Goal: Task Accomplishment & Management: Manage account settings

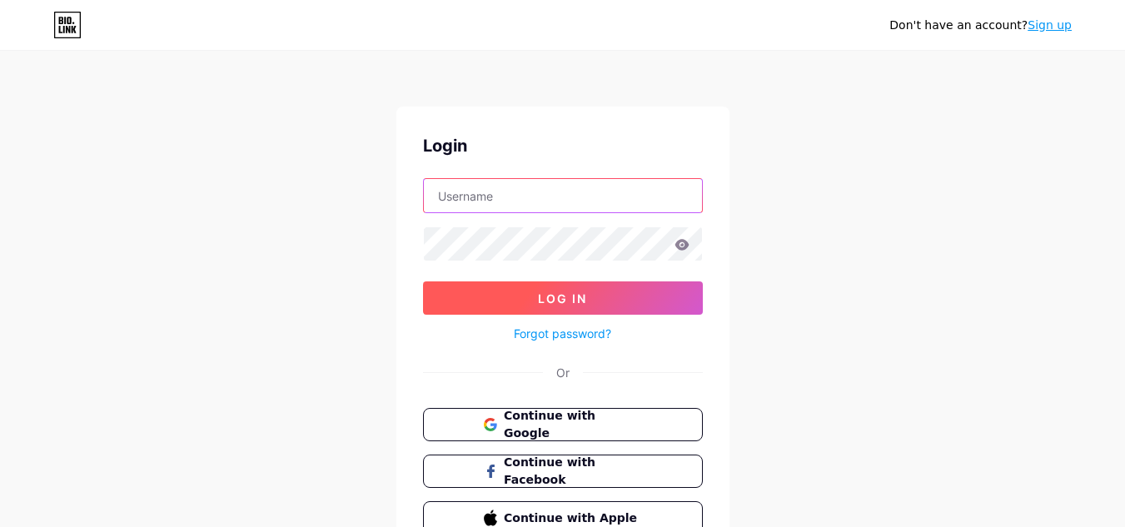
type input "jipm_1683@hotmail.com"
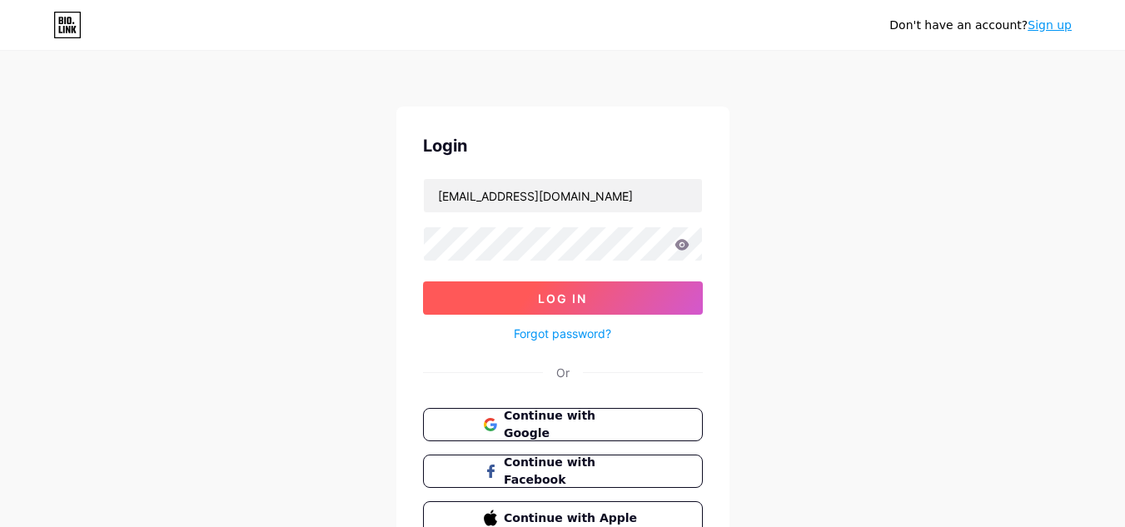
click at [590, 291] on button "Log In" at bounding box center [563, 297] width 280 height 33
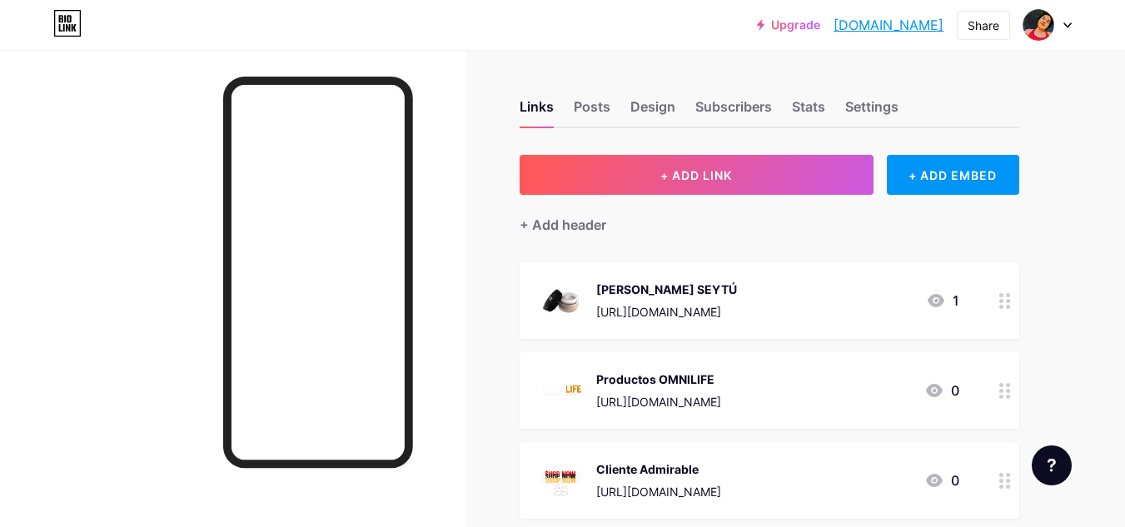
click at [1062, 22] on div at bounding box center [1047, 25] width 48 height 30
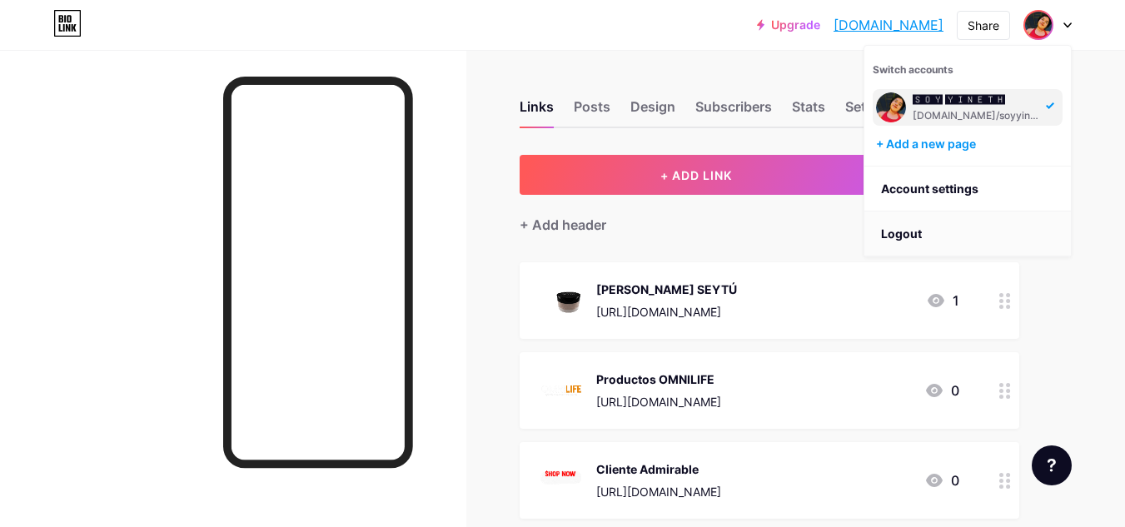
click at [958, 227] on li "Logout" at bounding box center [967, 233] width 206 height 45
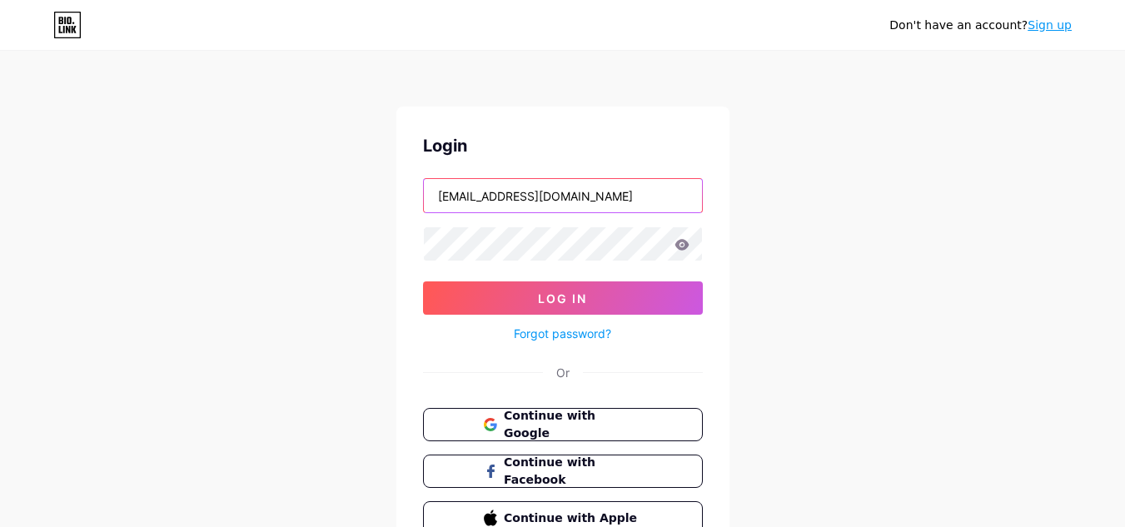
click at [602, 185] on input "jipm_1683@hotmail.com" at bounding box center [563, 195] width 278 height 33
type input "yineth.pacheco08@outlook.com"
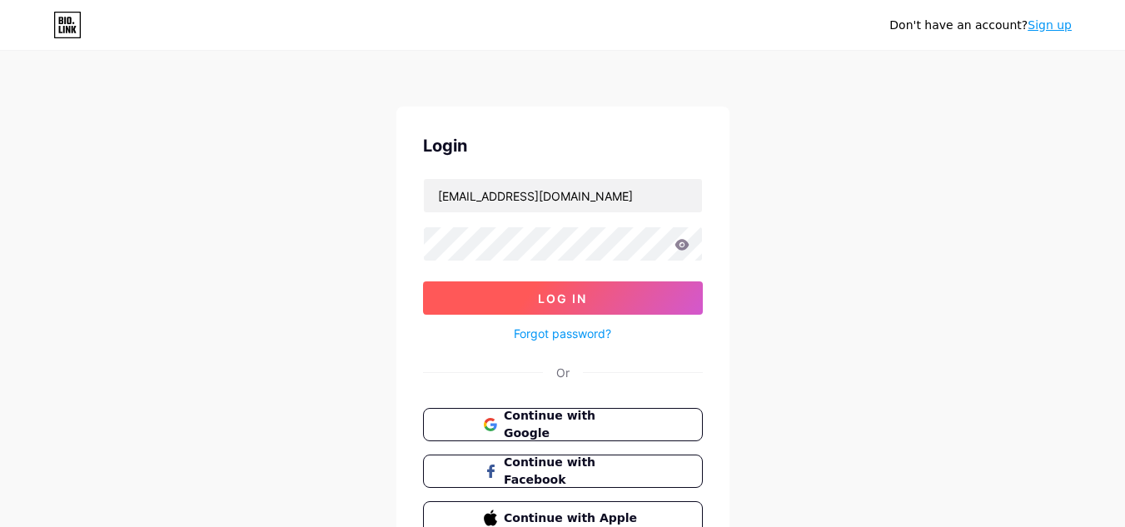
click at [487, 301] on button "Log In" at bounding box center [563, 297] width 280 height 33
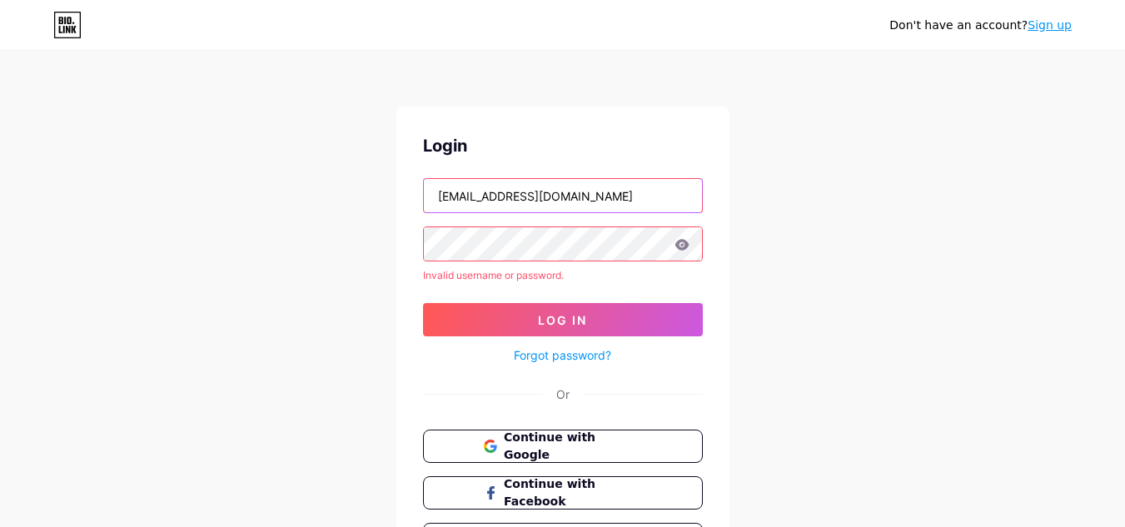
click at [542, 205] on input "yineth.pacheco08@outlook.com" at bounding box center [563, 195] width 278 height 33
click at [678, 246] on icon at bounding box center [681, 244] width 14 height 11
click at [557, 445] on span "Continue with Google" at bounding box center [572, 447] width 139 height 36
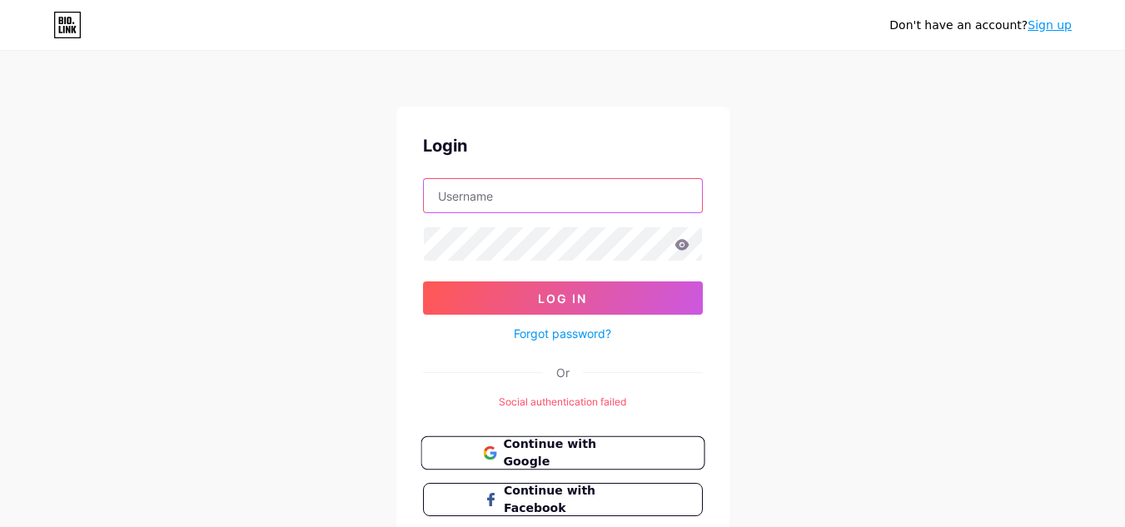
type input "jipm_1683@hotmail.com"
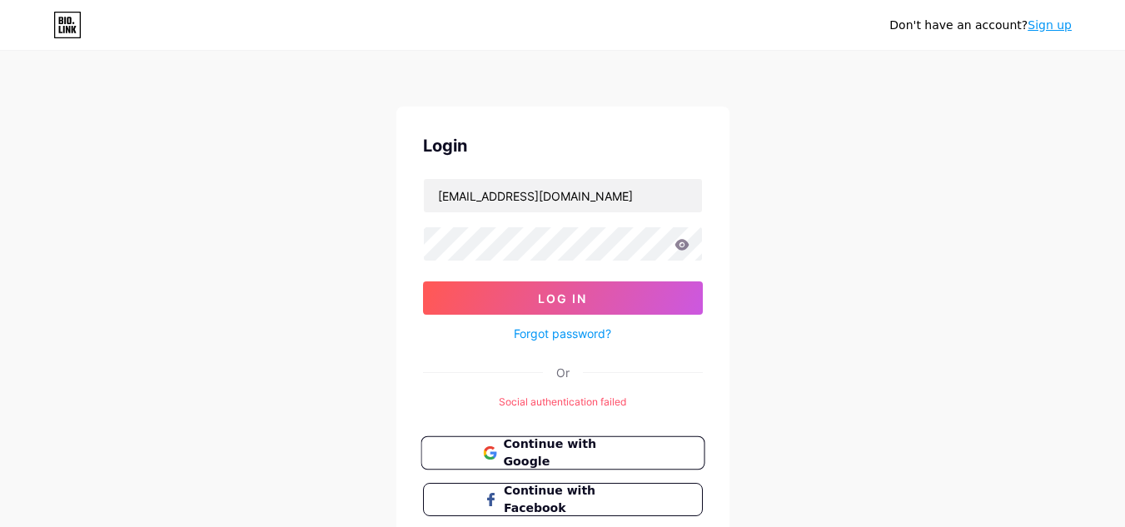
click at [573, 453] on span "Continue with Google" at bounding box center [572, 453] width 139 height 36
